Goal: Task Accomplishment & Management: Use online tool/utility

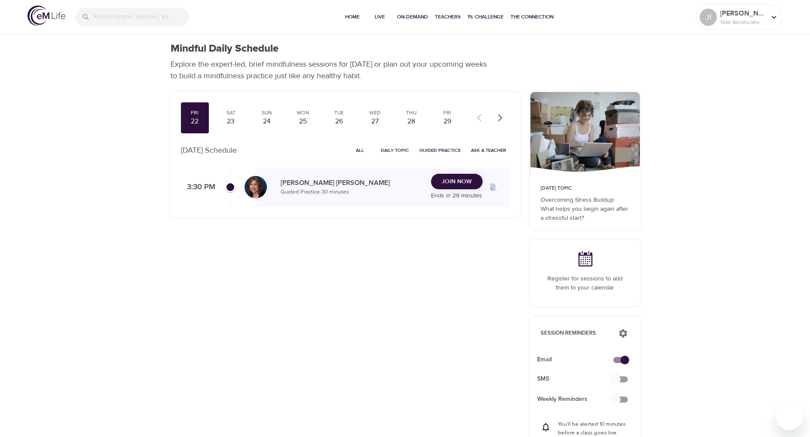
click at [462, 177] on span "Join Now" at bounding box center [457, 181] width 30 height 11
